Goal: Transaction & Acquisition: Register for event/course

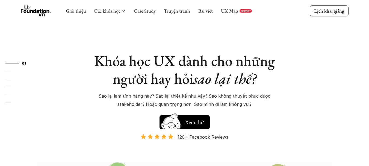
click at [112, 14] on div "Giới thiệu Các khóa học Case Study Truyện tranh Bài viết UX Map REPORT" at bounding box center [159, 10] width 186 height 11
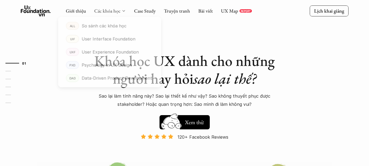
click at [113, 11] on link "Các khóa học" at bounding box center [107, 11] width 26 height 6
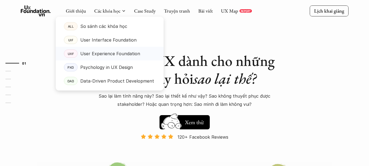
click at [92, 57] on p "User Experience Foundation" at bounding box center [110, 53] width 60 height 8
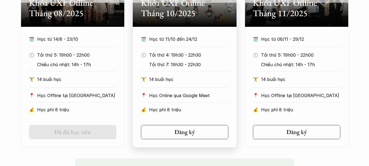
scroll to position [246, 0]
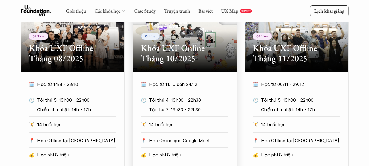
scroll to position [273, 0]
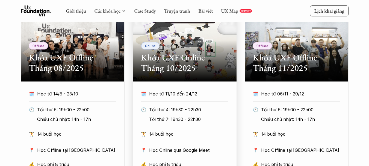
click at [194, 60] on h2 "Khóa UXF Online Tháng 10/2025" at bounding box center [184, 62] width 87 height 21
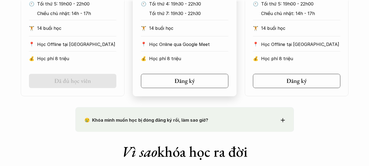
scroll to position [383, 0]
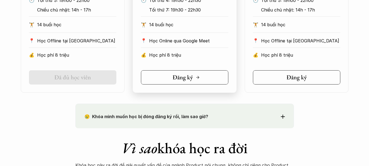
click at [189, 76] on h5 "Đăng ký" at bounding box center [183, 77] width 20 height 7
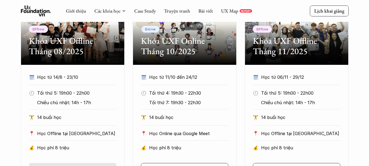
scroll to position [273, 0]
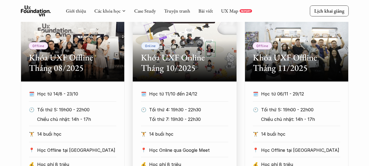
click at [150, 45] on p "Online" at bounding box center [150, 46] width 11 height 4
click at [181, 47] on div "Online Khóa UXF Online Tháng 10/2025" at bounding box center [185, 40] width 104 height 82
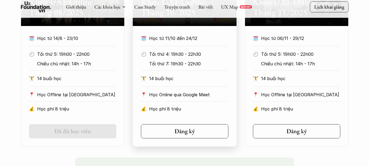
scroll to position [383, 0]
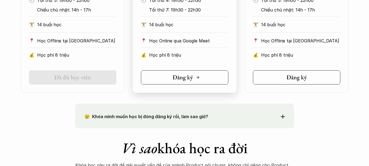
click at [180, 75] on h5 "Đăng ký" at bounding box center [183, 77] width 20 height 7
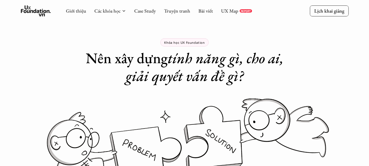
scroll to position [0, 0]
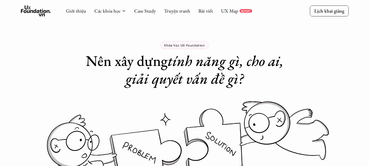
drag, startPoint x: 373, startPoint y: 1, endPoint x: 239, endPoint y: 34, distance: 138.5
click at [239, 34] on div "Khóa học UX Foundation Nên xây dựng tính năng gì, cho ai, giải quyết vấn đề gì?" at bounding box center [184, 43] width 219 height 87
click at [363, 19] on div "Giới thiệu Các khóa học Case Study Truyện tranh Bài viết UX Map REPORT Lịch kha…" at bounding box center [184, 11] width 369 height 22
click at [89, 49] on div "Khóa học UX Foundation Nên xây dựng tính năng gì, cho ai, giải quyết vấn đề gì?" at bounding box center [184, 43] width 219 height 87
drag, startPoint x: 367, startPoint y: 0, endPoint x: 190, endPoint y: 48, distance: 183.7
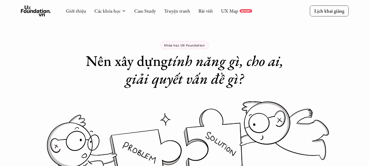
click at [190, 48] on div "Khóa học UX Foundation" at bounding box center [184, 45] width 48 height 8
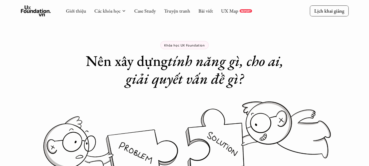
click at [281, 77] on h1 "Nên xây dựng tính năng gì, cho ai, giải quyết vấn đề gì?" at bounding box center [184, 70] width 219 height 36
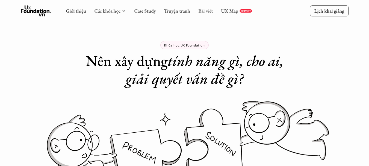
drag, startPoint x: 318, startPoint y: 8, endPoint x: 207, endPoint y: 8, distance: 110.4
click at [190, 31] on div "Khóa học UX Foundation Nên xây dựng tính năng gì, cho ai, giải quyết vấn đề gì?" at bounding box center [184, 43] width 219 height 87
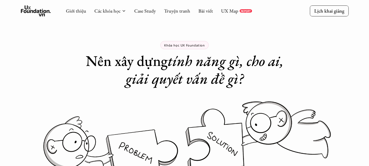
drag, startPoint x: 213, startPoint y: 1, endPoint x: 233, endPoint y: 33, distance: 37.4
click at [233, 33] on div "Khóa học UX Foundation Nên xây dựng tính năng gì, cho ai, giải quyết vấn đề gì?" at bounding box center [184, 43] width 219 height 87
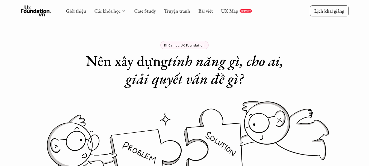
click at [260, 66] on em "tính năng gì, cho ai, giải quyết vấn đề gì?" at bounding box center [206, 69] width 161 height 37
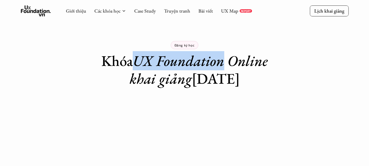
drag, startPoint x: 138, startPoint y: 60, endPoint x: 223, endPoint y: 63, distance: 85.1
click at [223, 63] on em "UX Foundation Online khai giảng" at bounding box center [201, 69] width 142 height 37
copy em "UX Foundation"
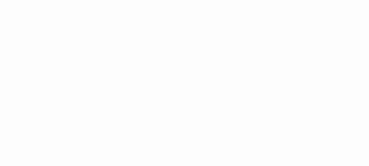
scroll to position [383, 0]
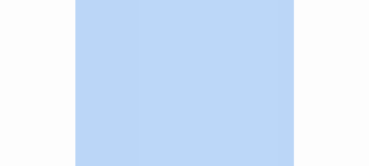
drag, startPoint x: 102, startPoint y: 58, endPoint x: 209, endPoint y: 177, distance: 160.2
